Goal: Transaction & Acquisition: Purchase product/service

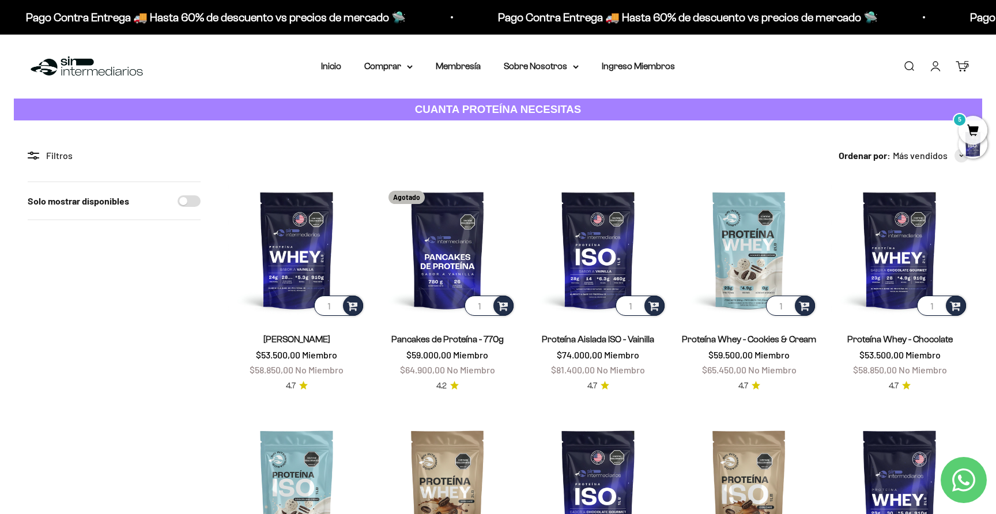
scroll to position [103, 0]
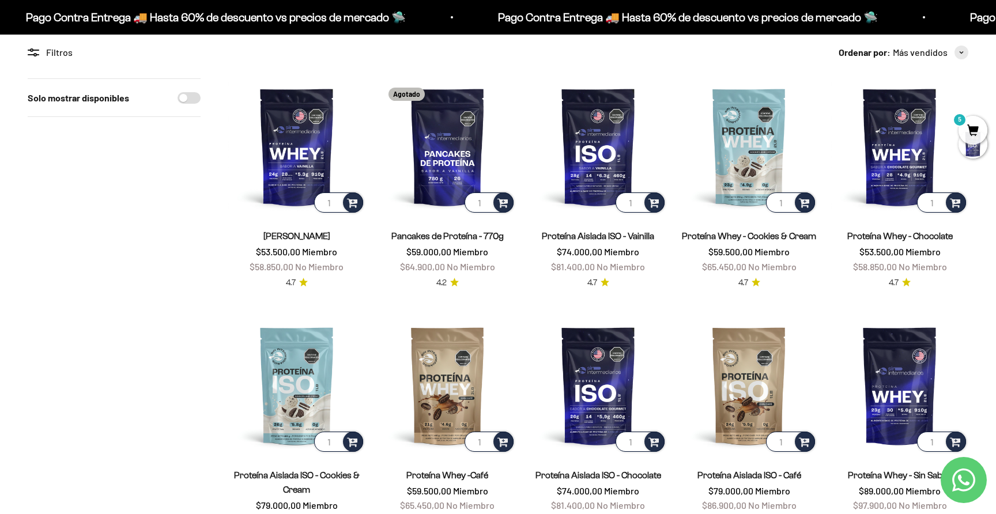
click at [967, 136] on span "5" at bounding box center [972, 130] width 29 height 29
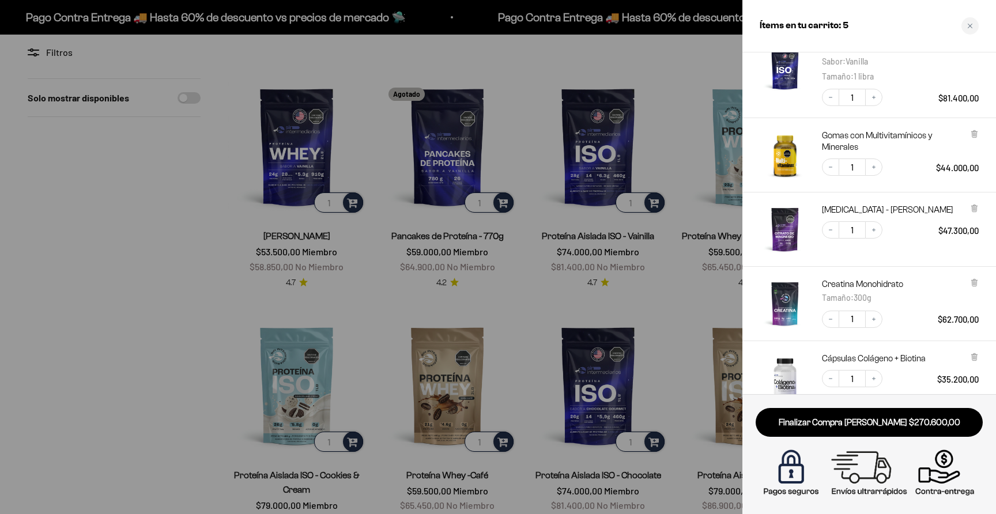
scroll to position [185, 0]
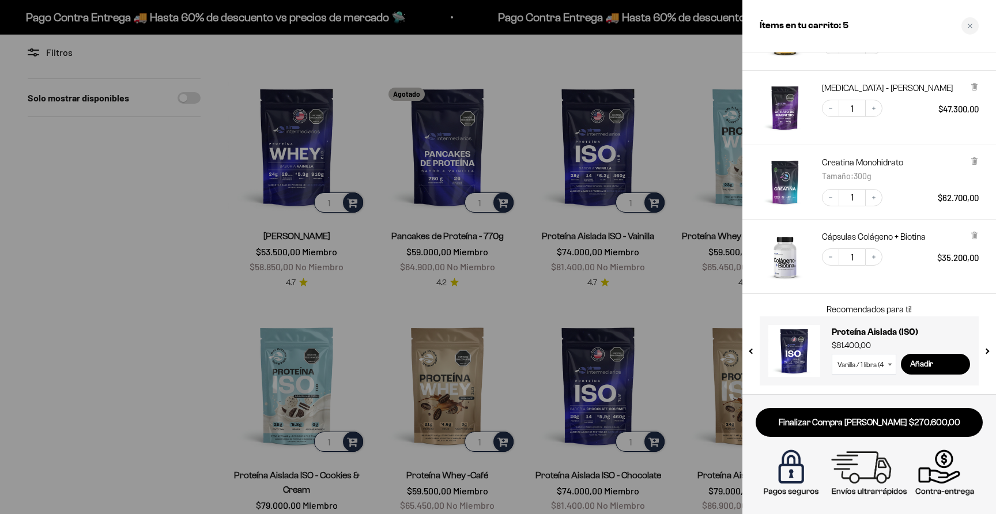
click at [239, 301] on div at bounding box center [498, 257] width 996 height 514
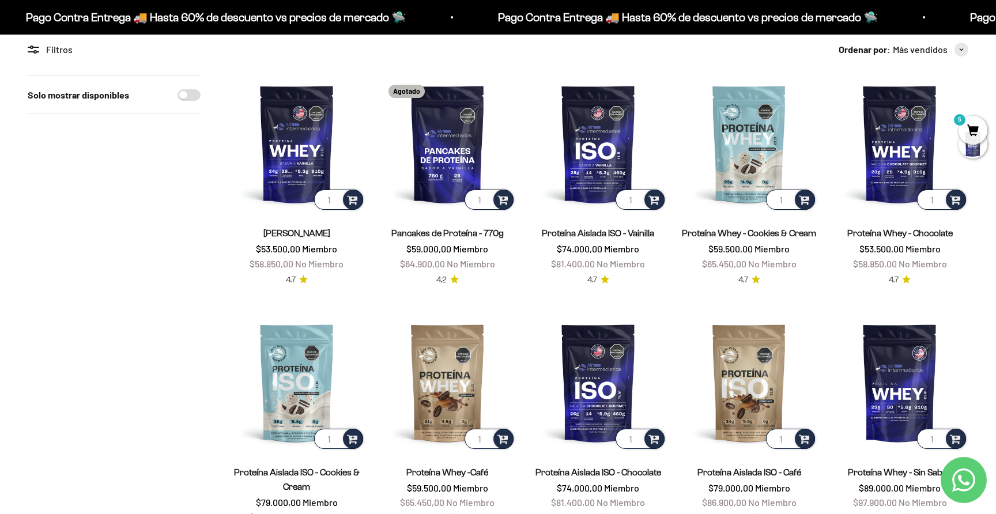
scroll to position [0, 0]
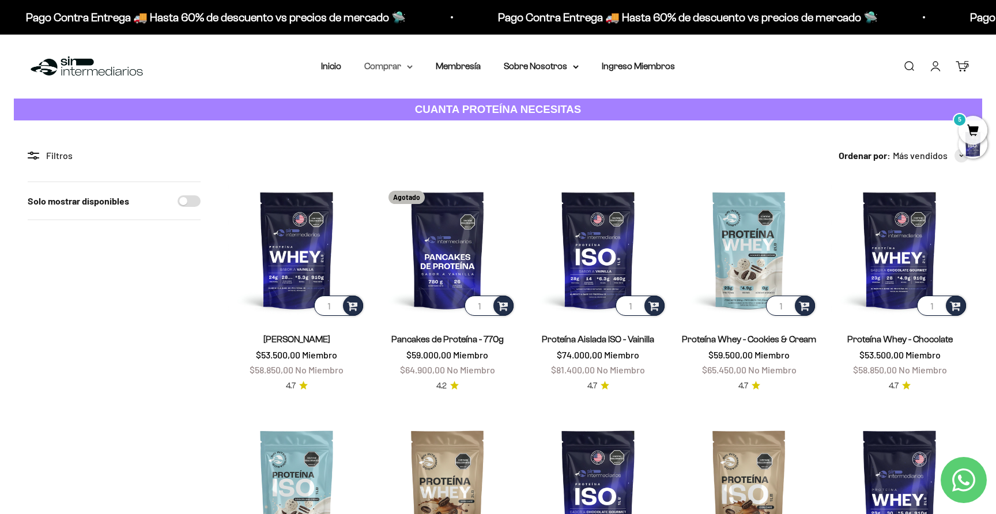
click at [373, 68] on summary "Comprar" at bounding box center [388, 66] width 48 height 15
click at [433, 146] on span "Gomas sin azúcar" at bounding box center [406, 146] width 71 height 10
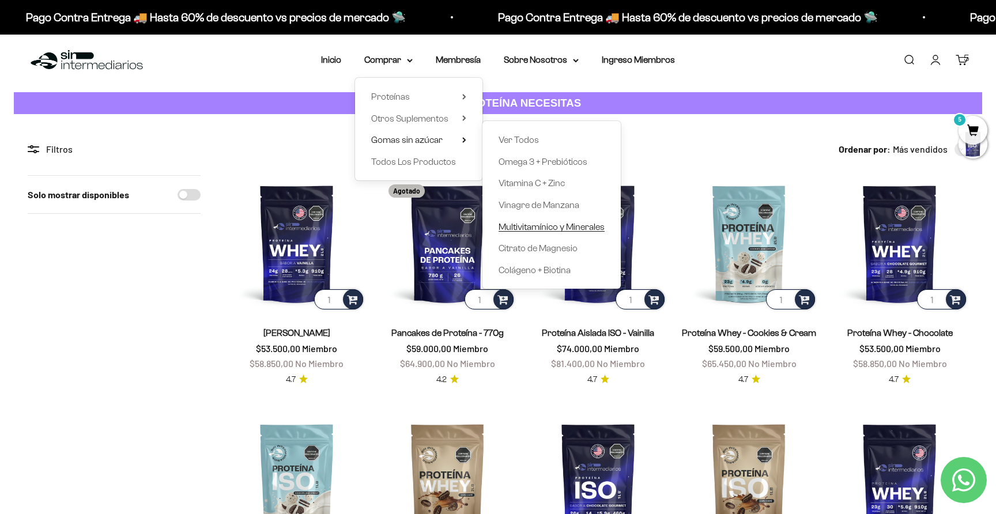
scroll to position [6, 0]
click at [542, 272] on span "Colágeno + Biotina" at bounding box center [534, 271] width 72 height 10
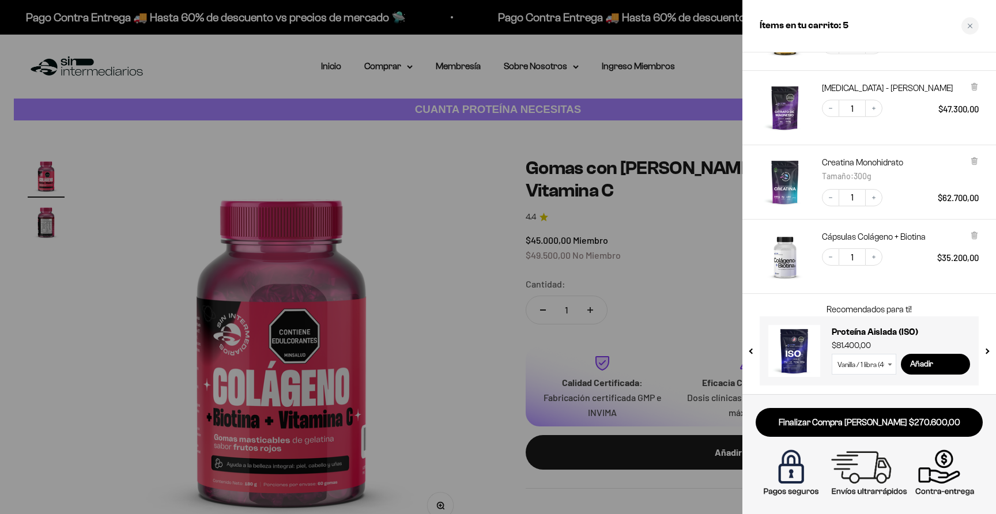
click at [478, 191] on div at bounding box center [498, 257] width 996 height 514
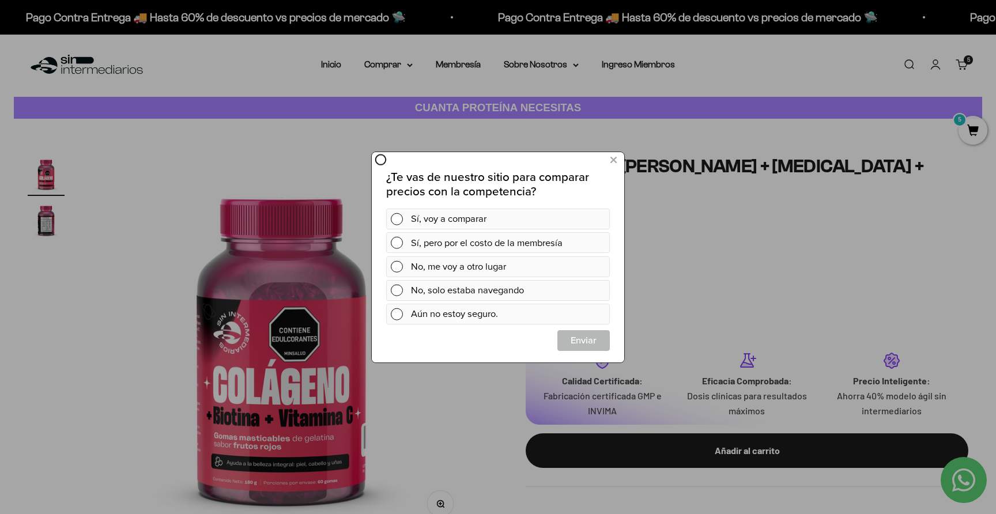
scroll to position [5, 0]
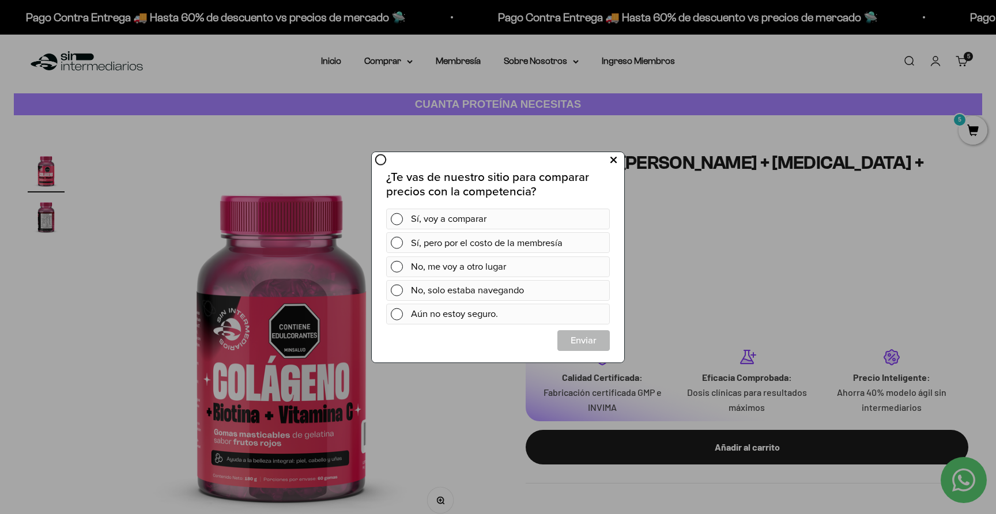
click at [617, 163] on button at bounding box center [613, 159] width 21 height 19
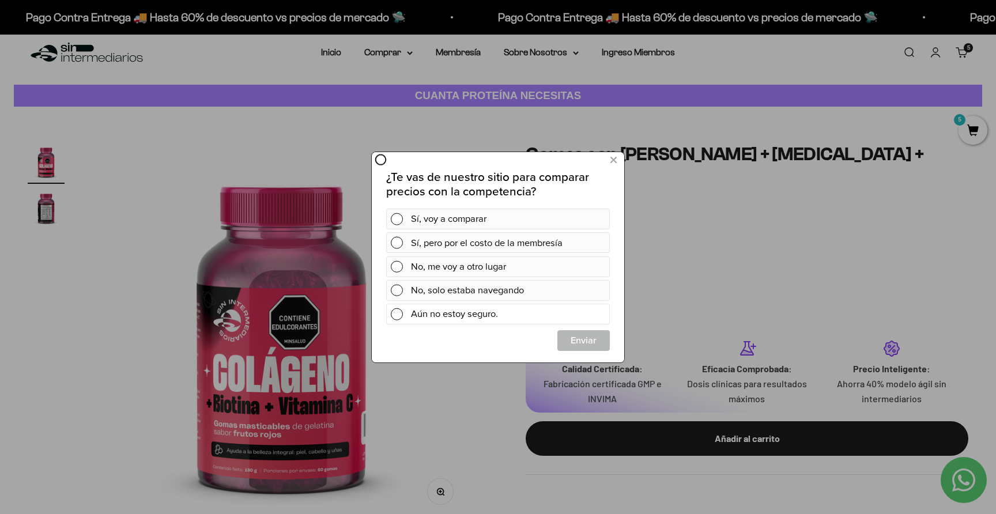
scroll to position [13, 0]
click at [399, 316] on span at bounding box center [397, 314] width 12 height 12
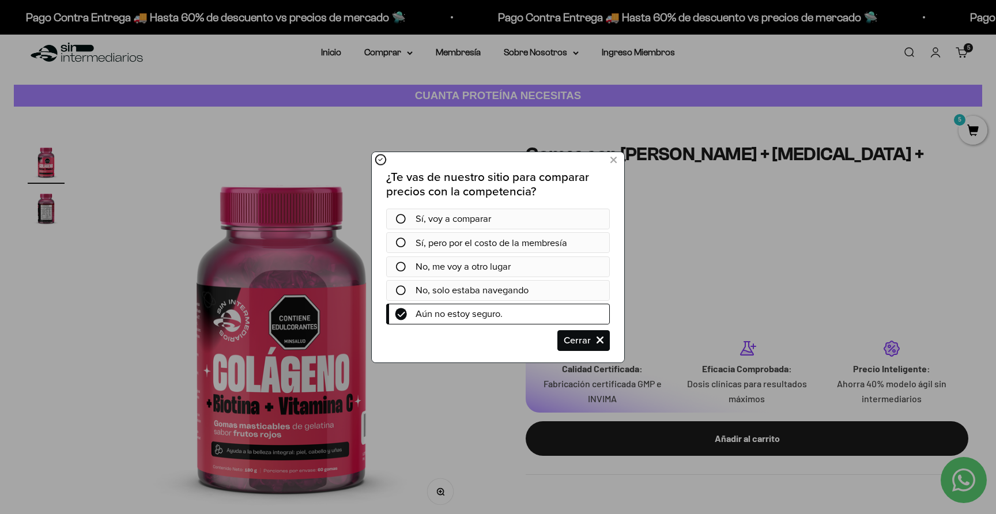
scroll to position [17, 0]
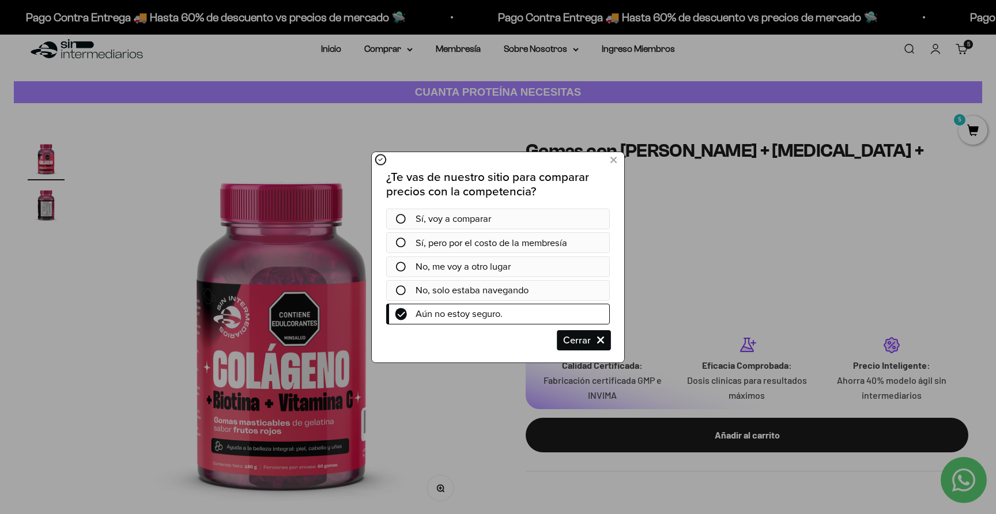
click at [581, 342] on span "Cerrar" at bounding box center [583, 340] width 51 height 21
